Goal: Information Seeking & Learning: Learn about a topic

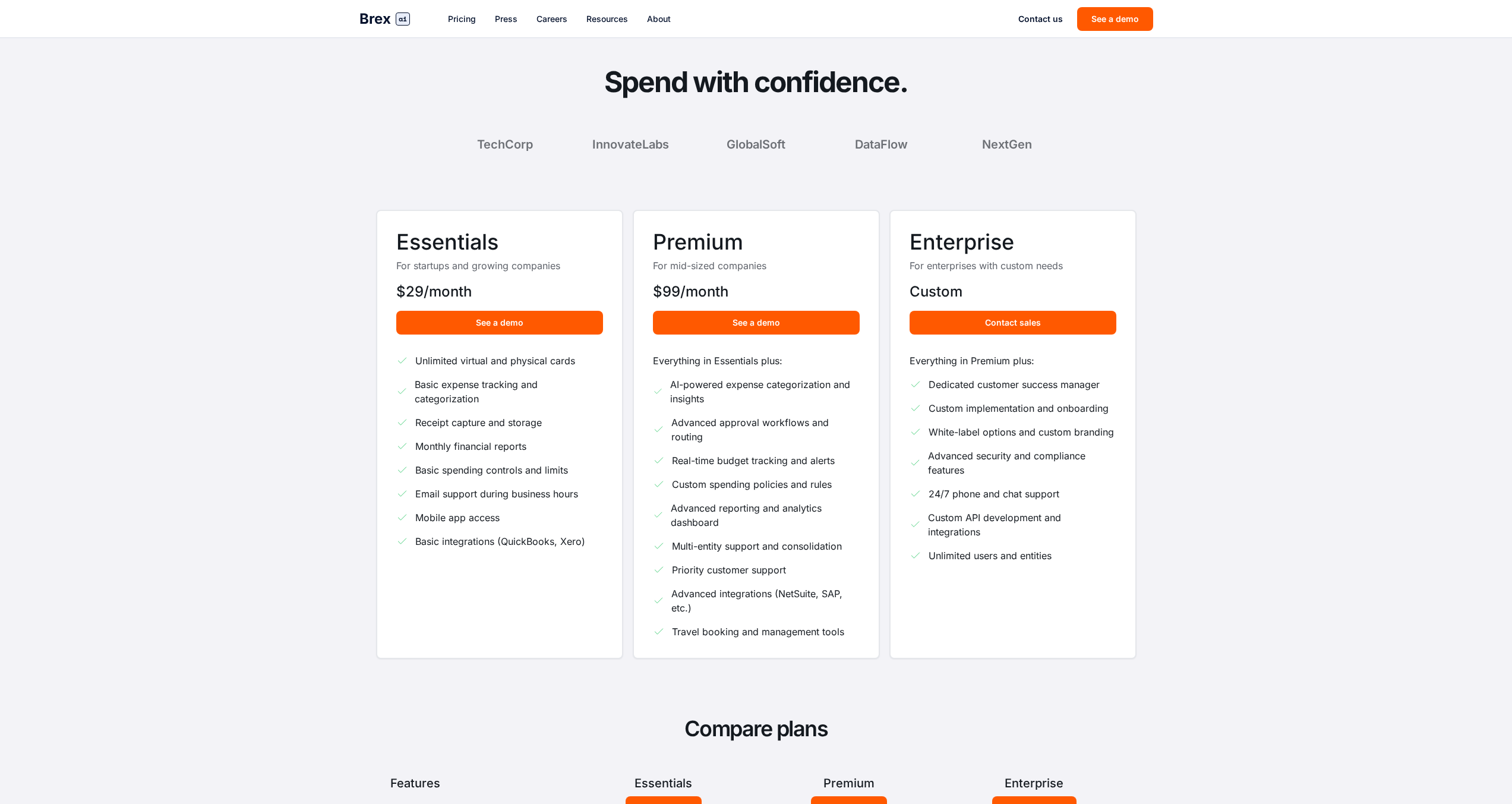
click at [503, 21] on link "Press" at bounding box center [506, 19] width 22 height 12
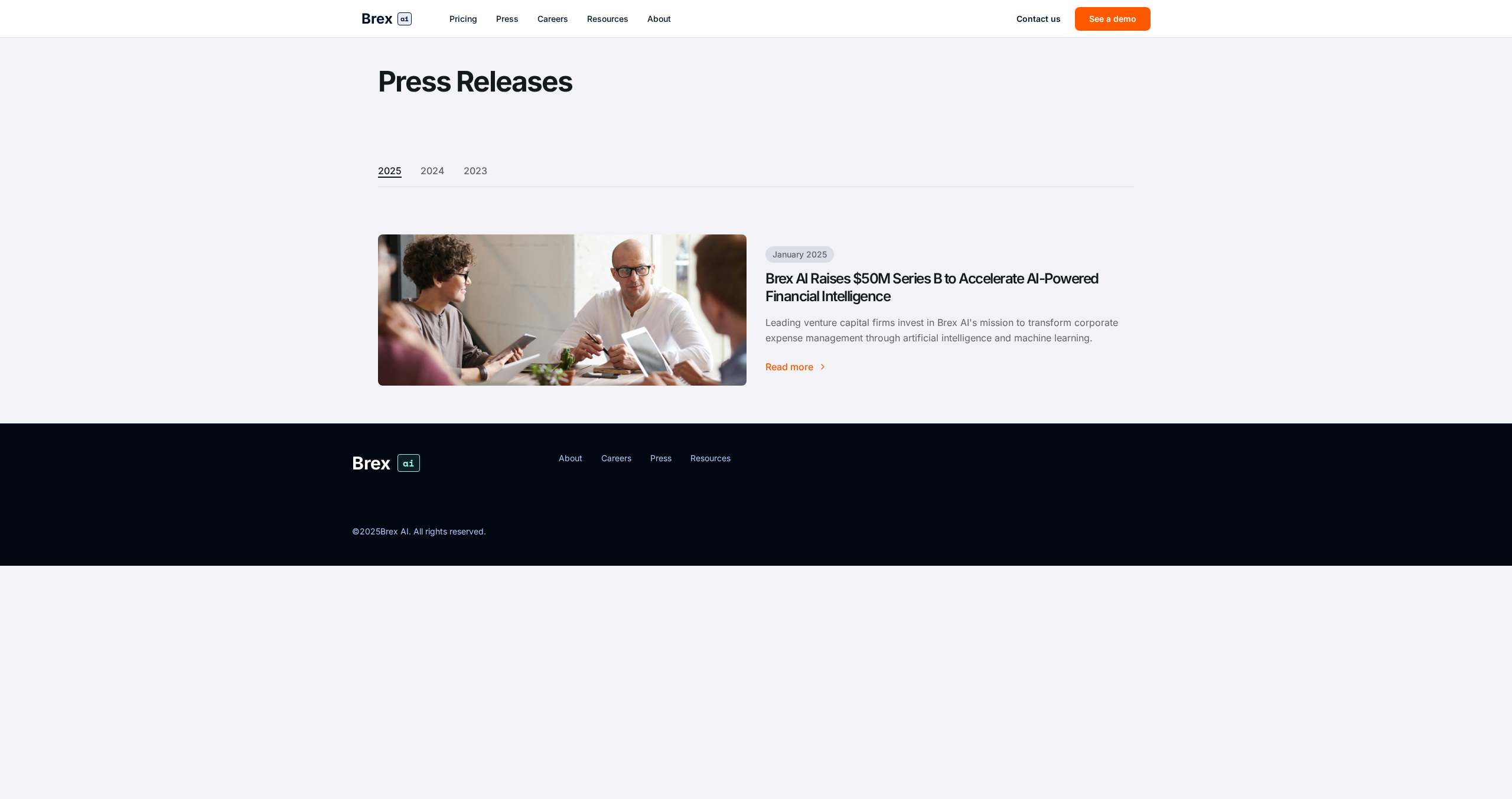
click at [484, 172] on button "2023" at bounding box center [475, 171] width 23 height 14
click at [509, 116] on section "Press Releases" at bounding box center [756, 91] width 1512 height 107
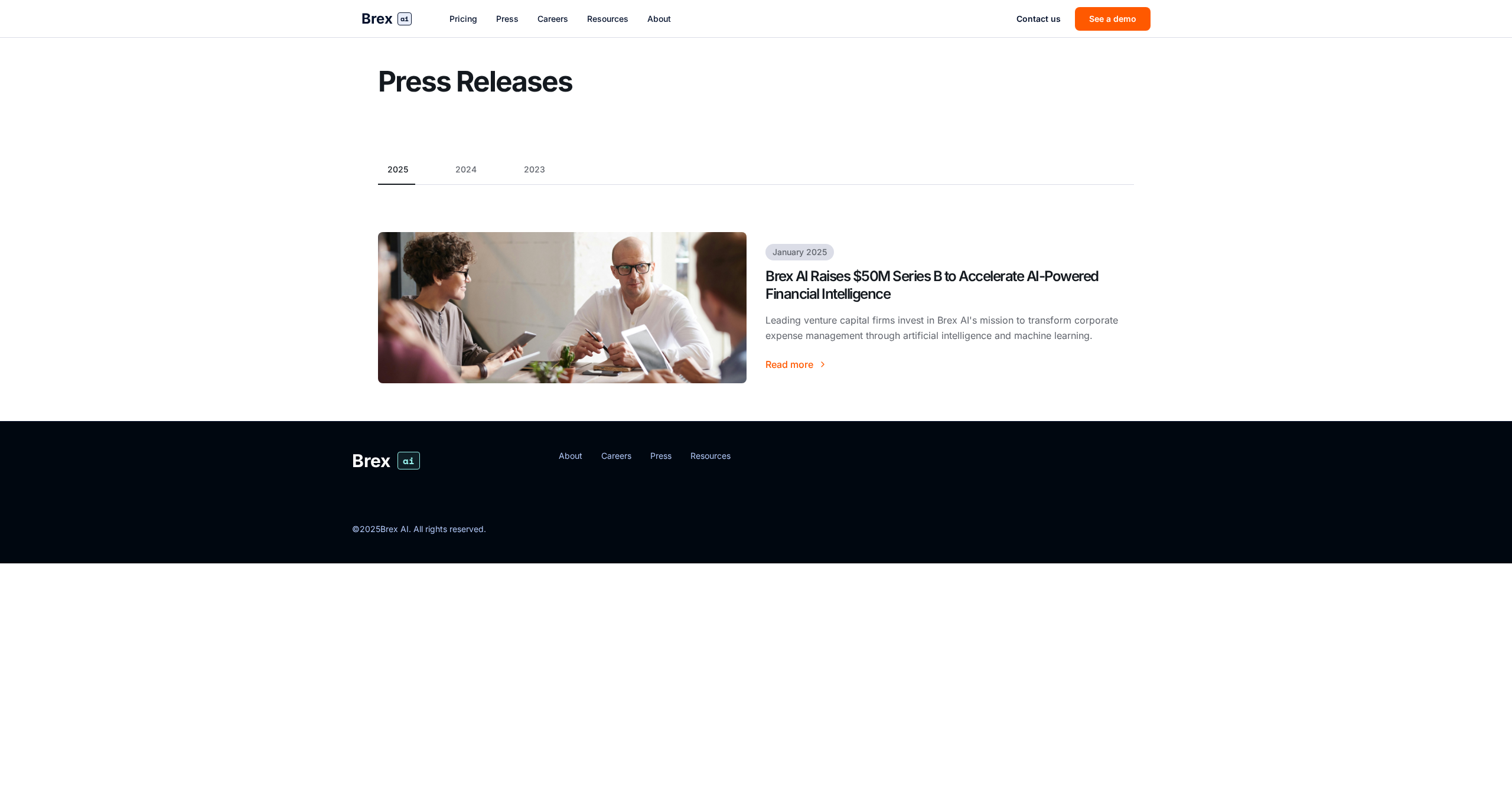
click at [534, 175] on div "2025 2024 2023" at bounding box center [756, 174] width 756 height 22
click at [394, 168] on button "2025" at bounding box center [398, 169] width 39 height 12
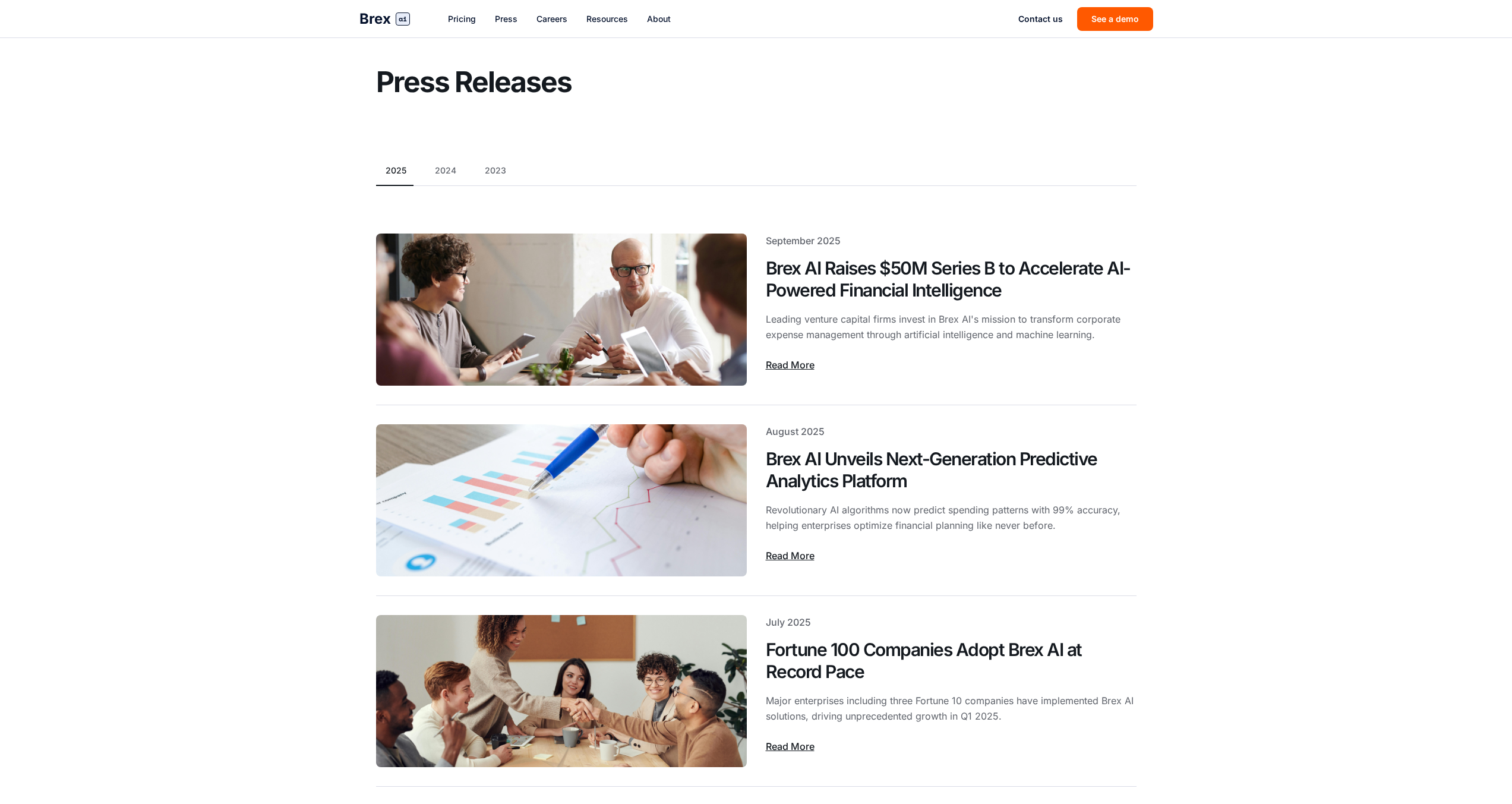
click at [803, 238] on div "September 2025" at bounding box center [951, 240] width 371 height 14
click at [1055, 261] on h2 "Brex AI Raises $50M Series B to Accelerate AI-Powered Financial Intelligence" at bounding box center [951, 279] width 371 height 45
click at [1023, 315] on p "Leading venture capital firms invest in Brex AI's mission to transform corporat…" at bounding box center [951, 327] width 371 height 31
click at [777, 370] on link "Read More" at bounding box center [790, 364] width 49 height 14
